Goal: Navigation & Orientation: Understand site structure

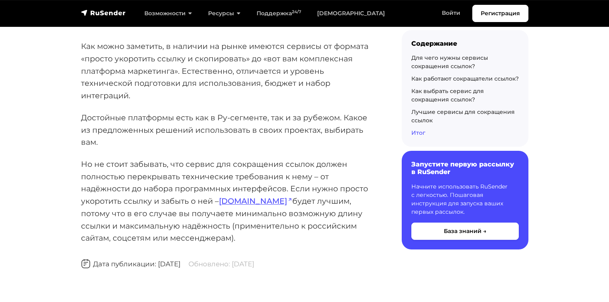
scroll to position [9634, 0]
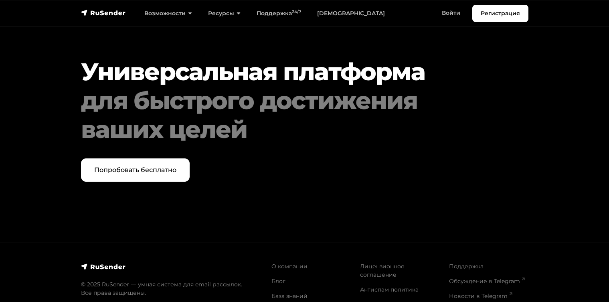
scroll to position [4157, 0]
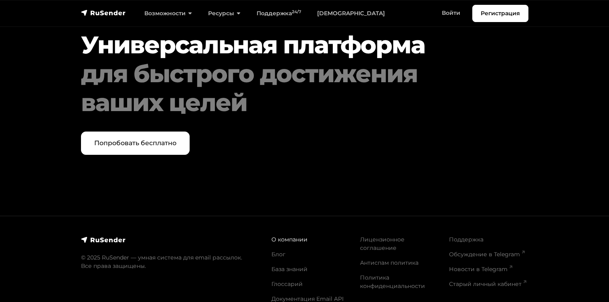
click at [277, 236] on link "О компании" at bounding box center [289, 239] width 36 height 7
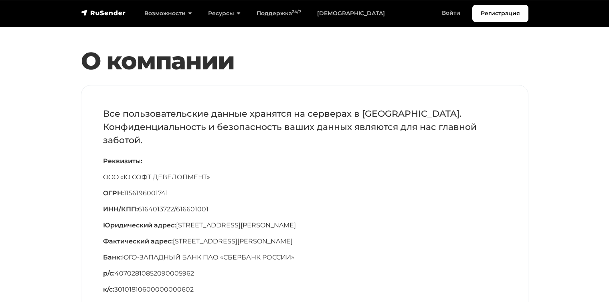
scroll to position [41, 0]
